Goal: Find specific page/section: Find specific page/section

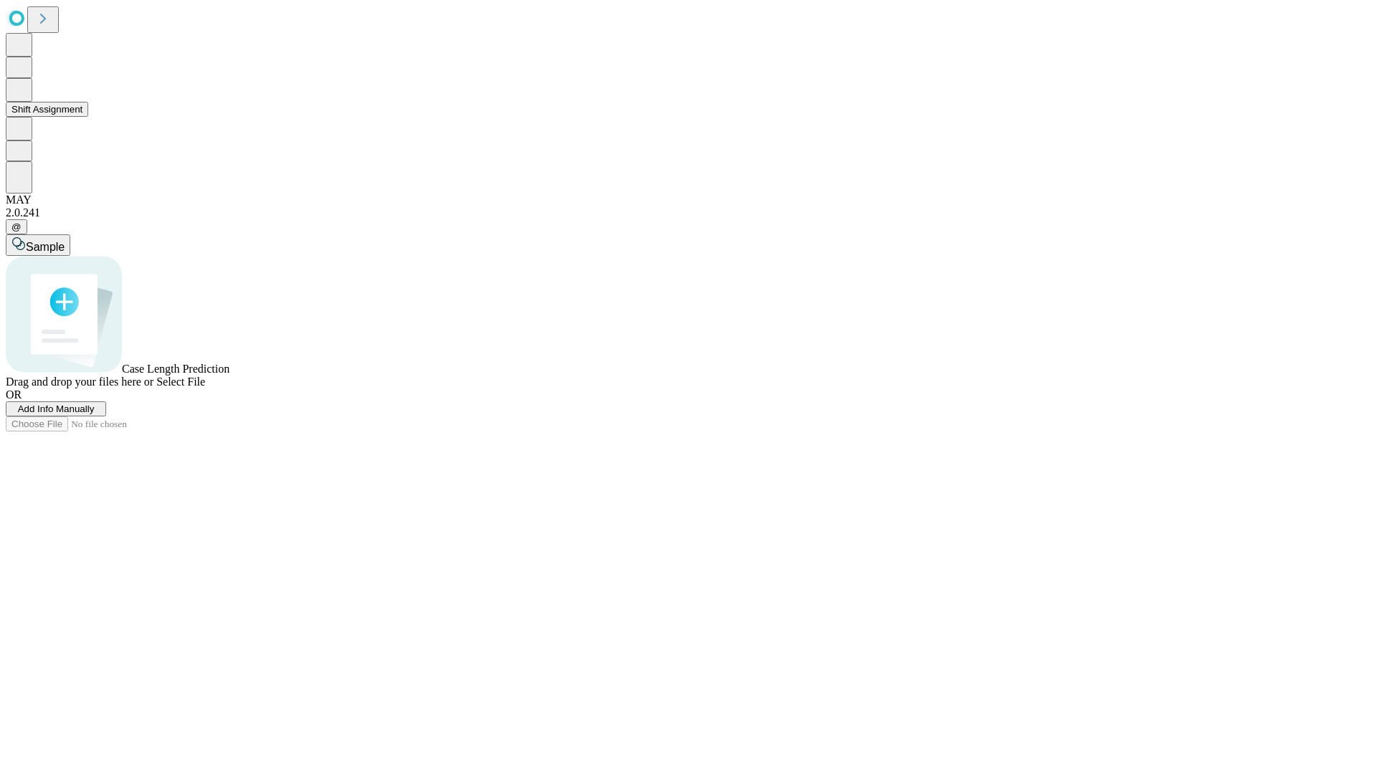
click at [88, 117] on button "Shift Assignment" at bounding box center [47, 109] width 82 height 15
